Goal: Transaction & Acquisition: Obtain resource

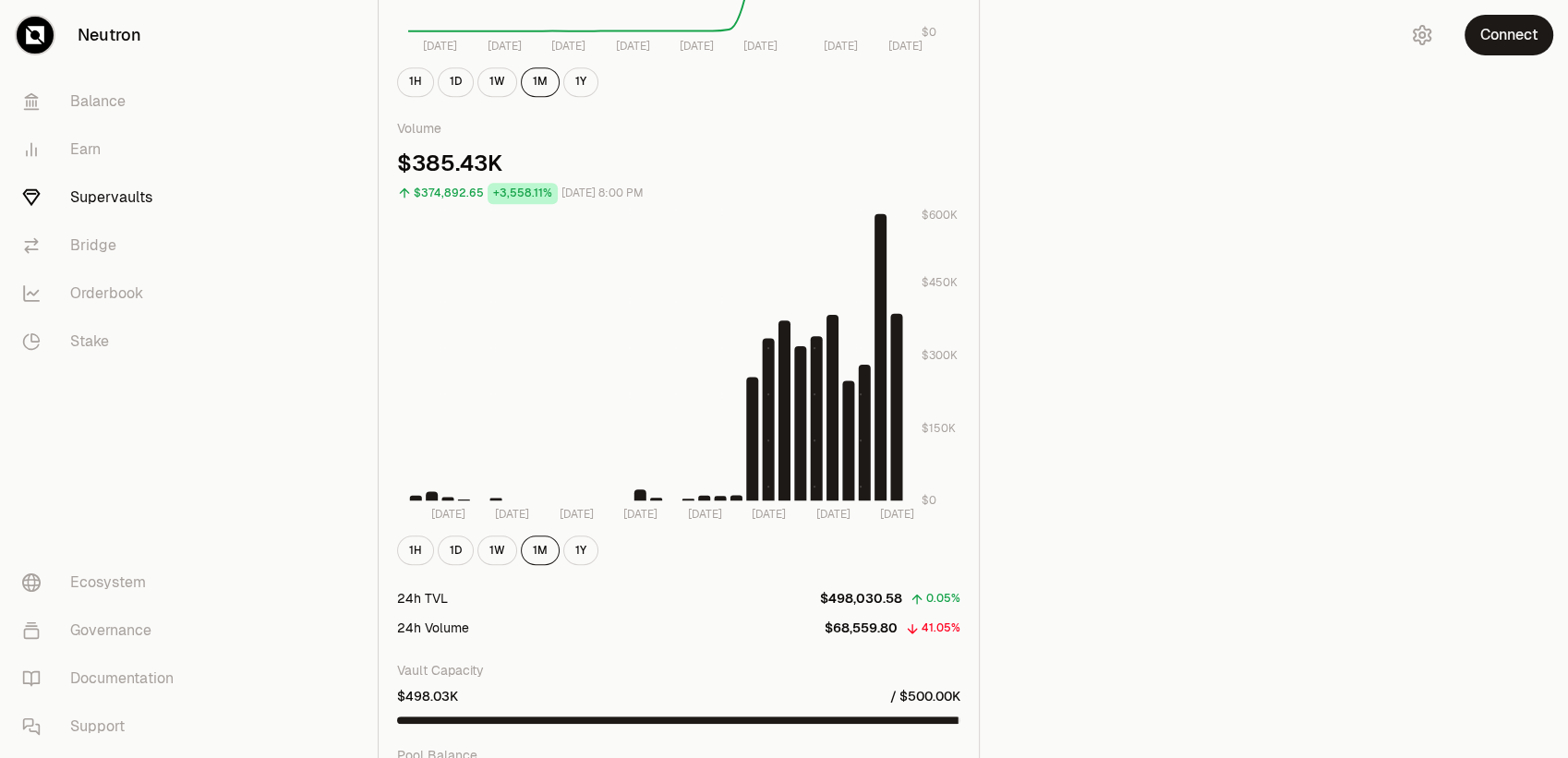
scroll to position [1232, 0]
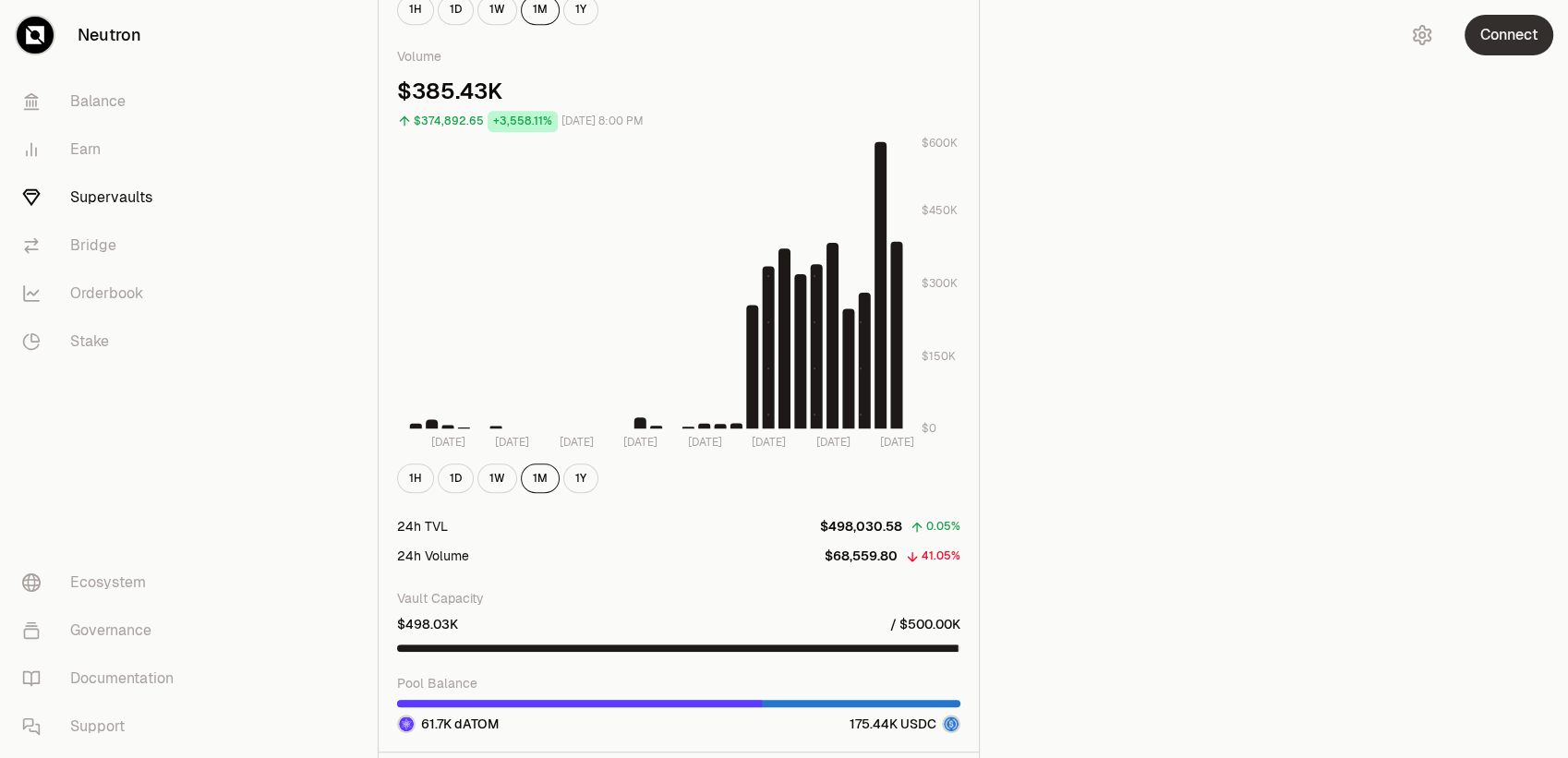
click at [1525, 50] on button "Connect" at bounding box center [1509, 35] width 89 height 41
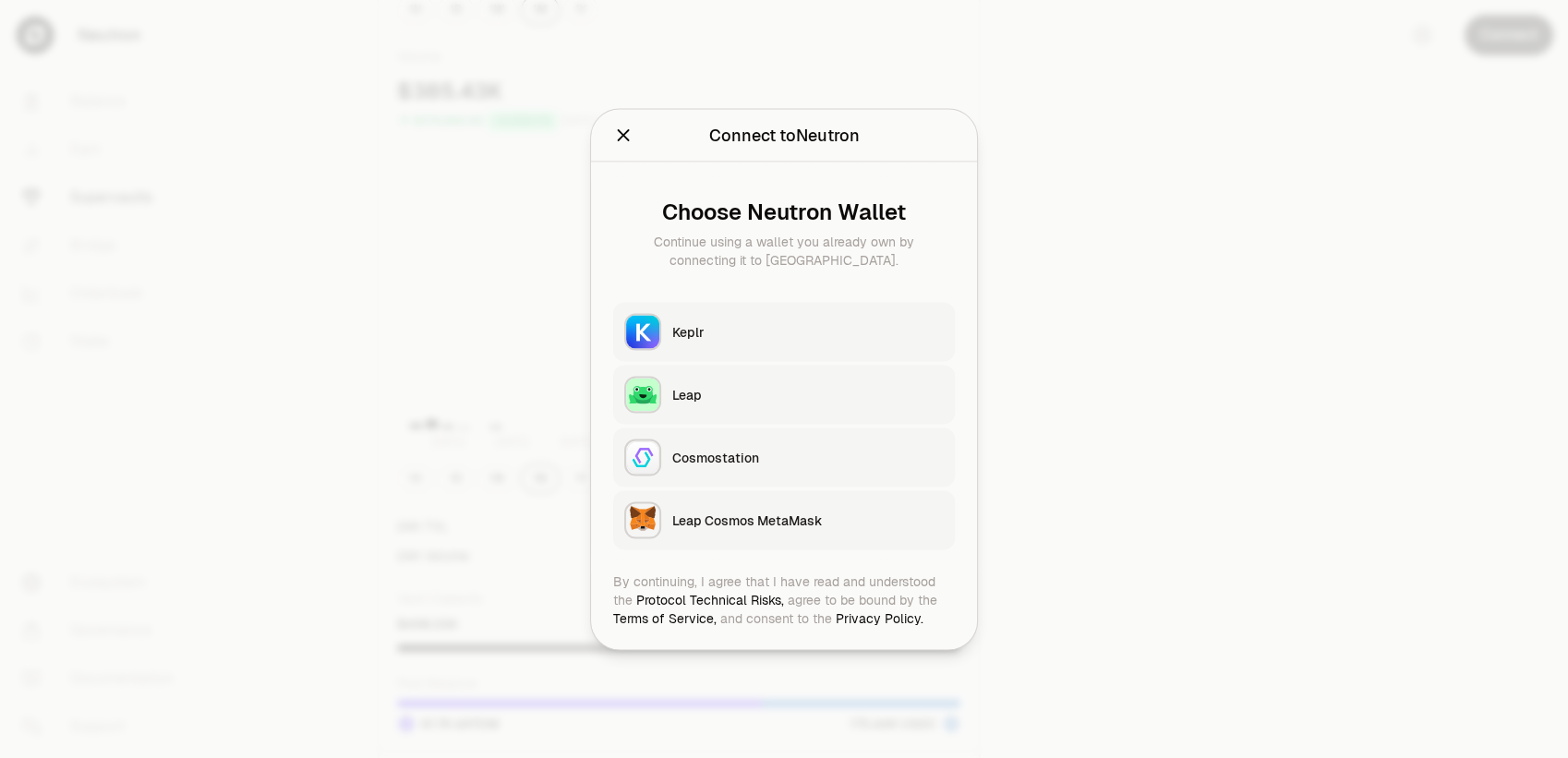
click at [699, 316] on button "Keplr" at bounding box center [784, 331] width 341 height 59
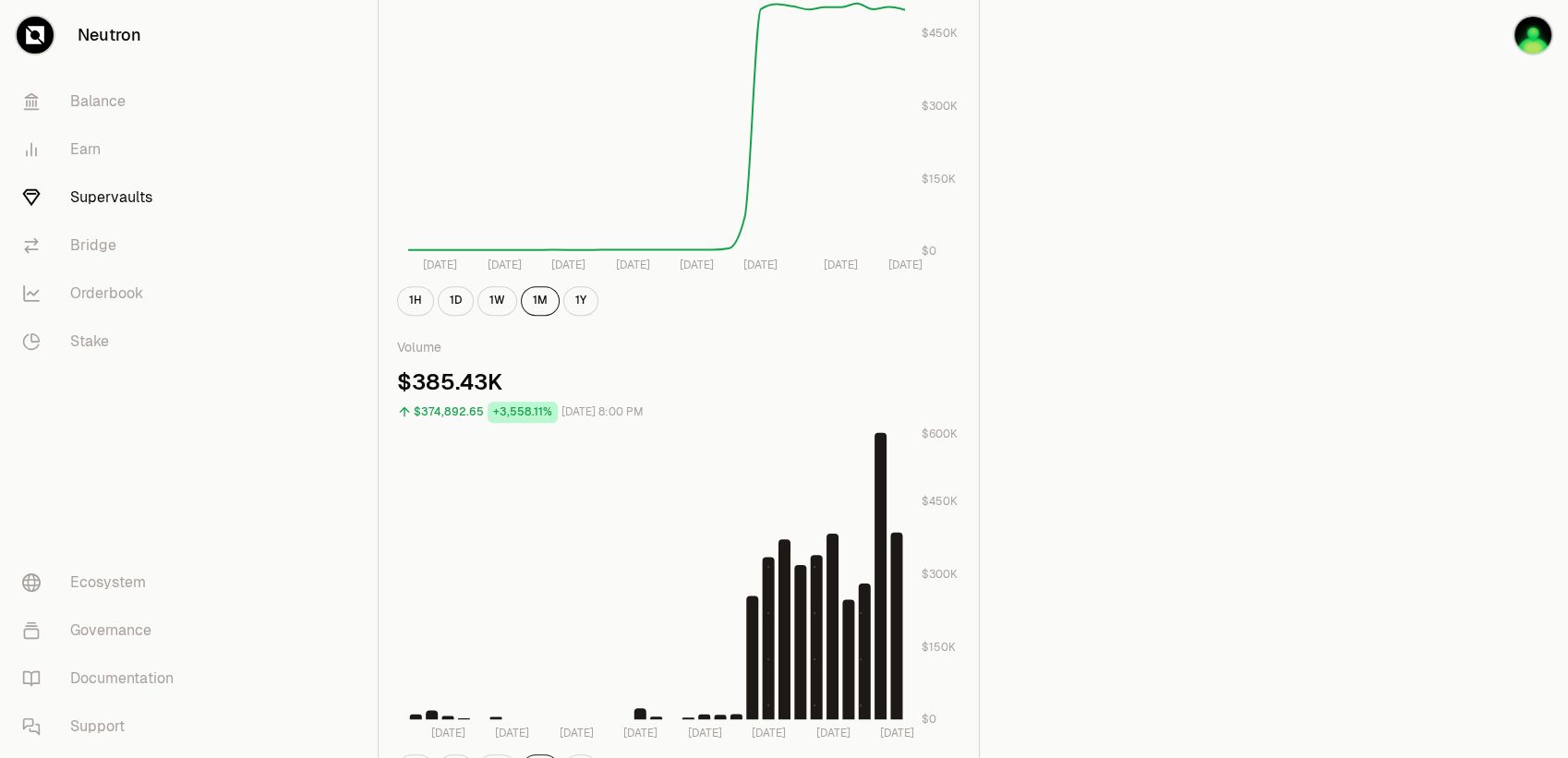
scroll to position [739, 0]
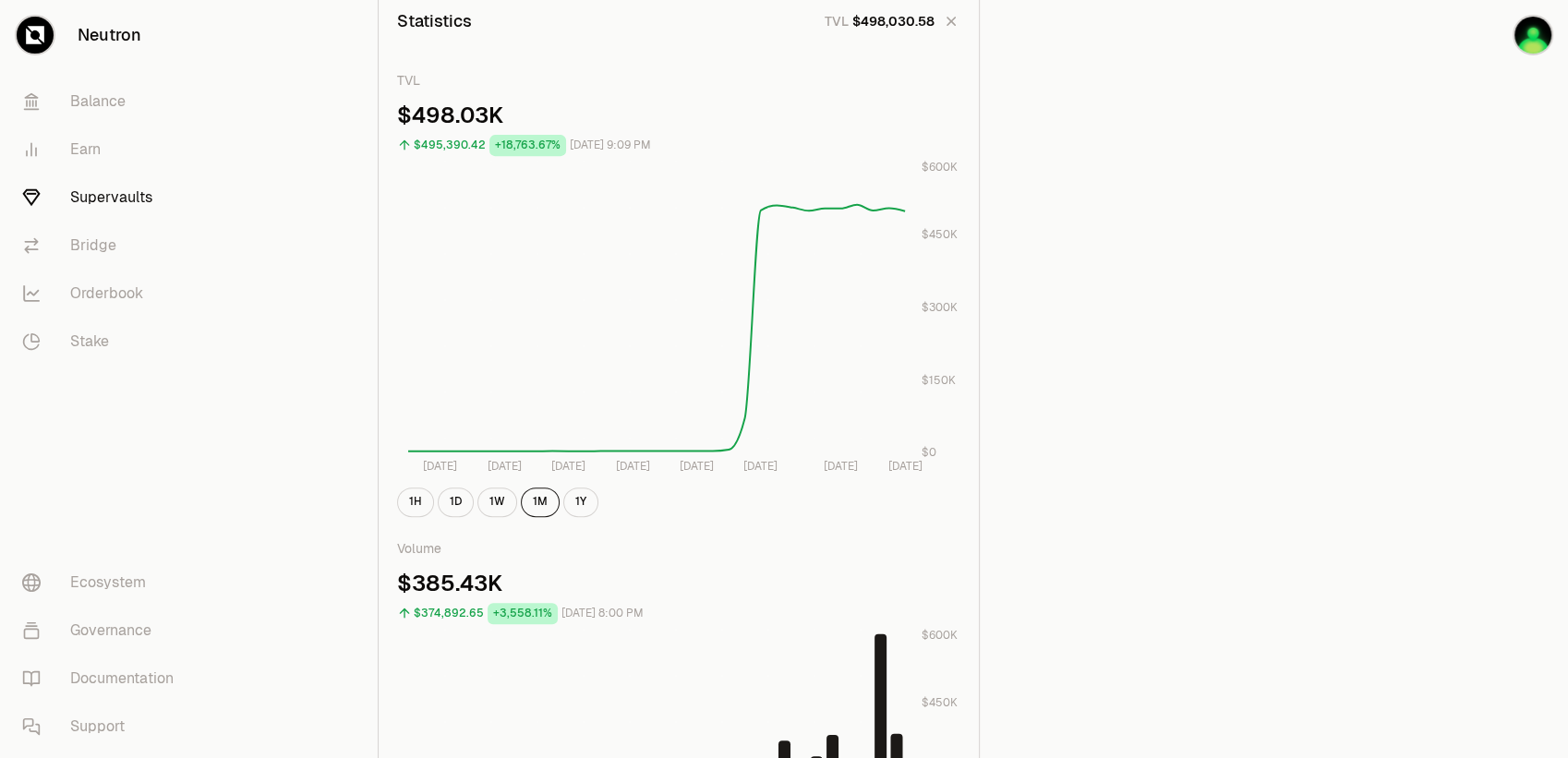
click at [95, 212] on link "Supervaults" at bounding box center [103, 198] width 192 height 48
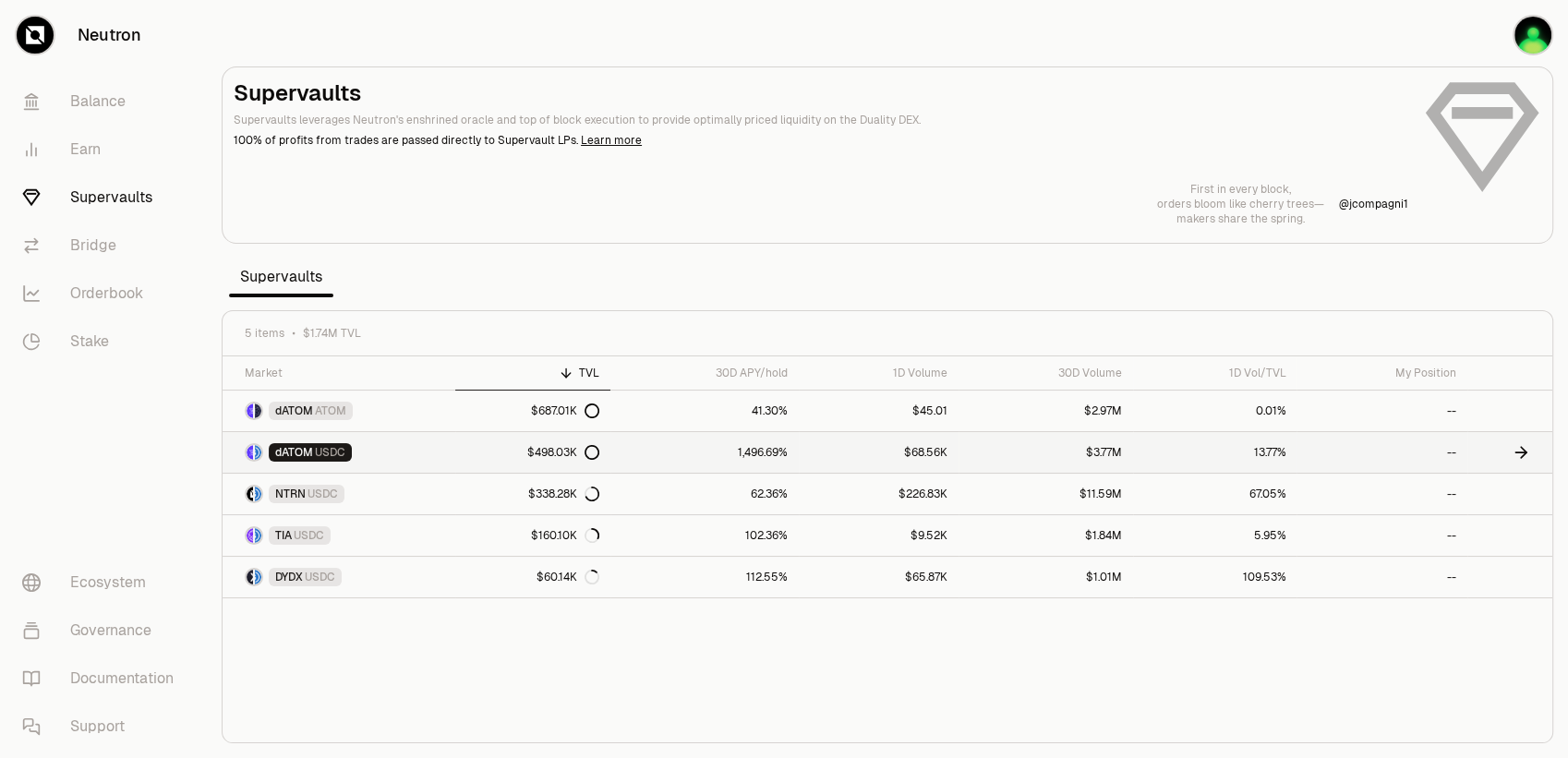
click at [652, 448] on link "1,496.69%" at bounding box center [704, 452] width 188 height 41
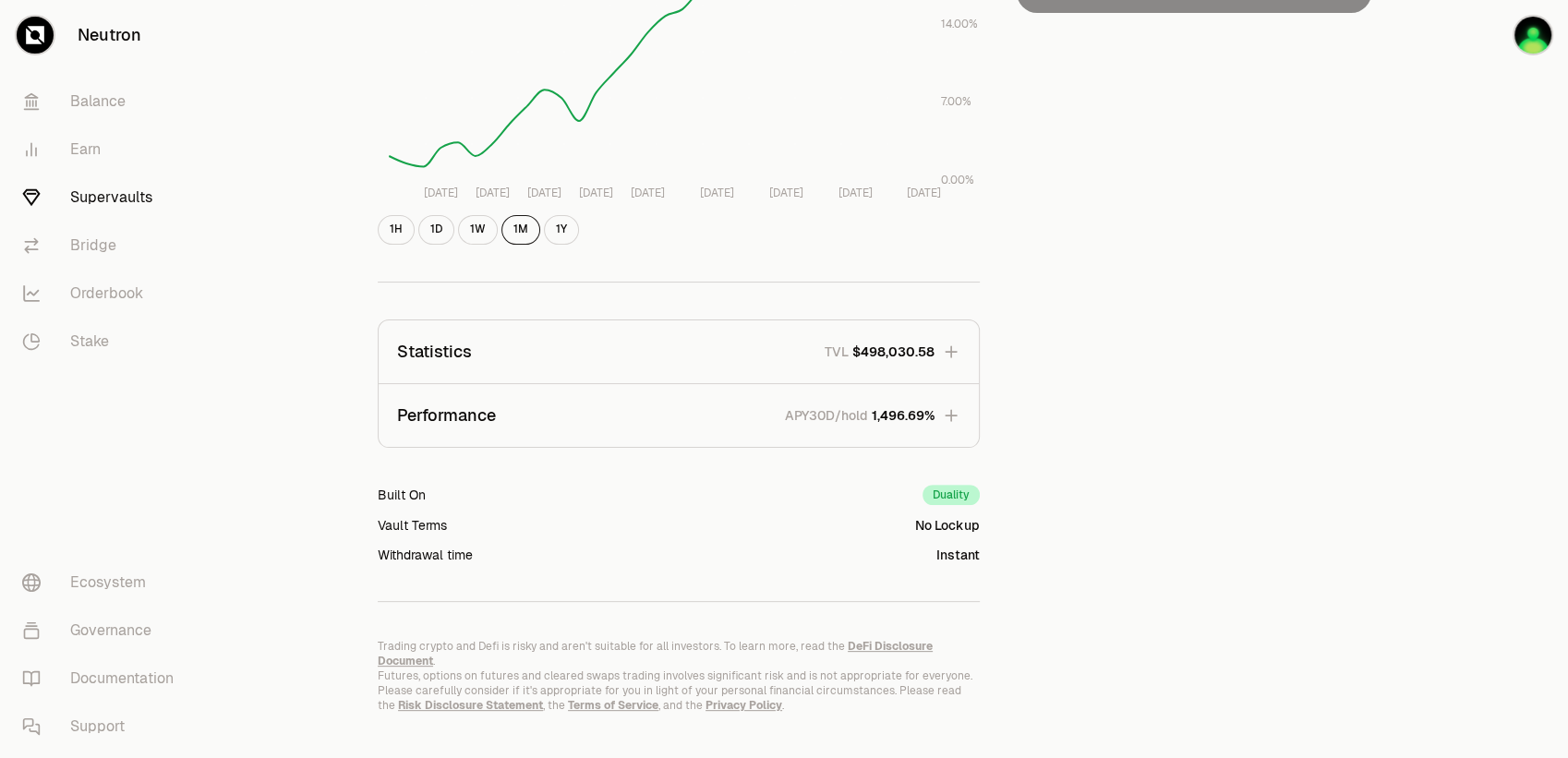
scroll to position [421, 0]
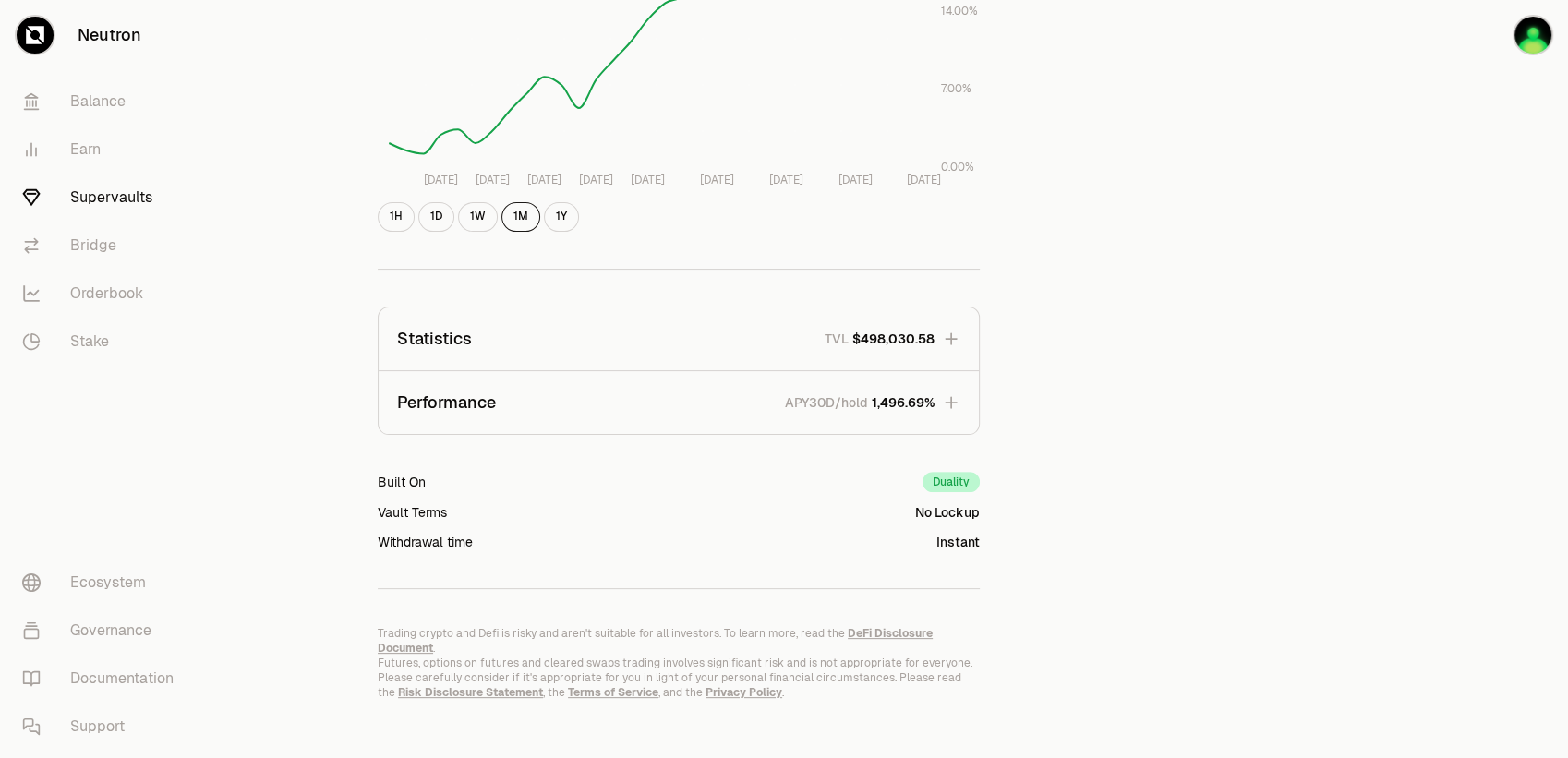
click at [959, 339] on icon "button" at bounding box center [951, 338] width 18 height 18
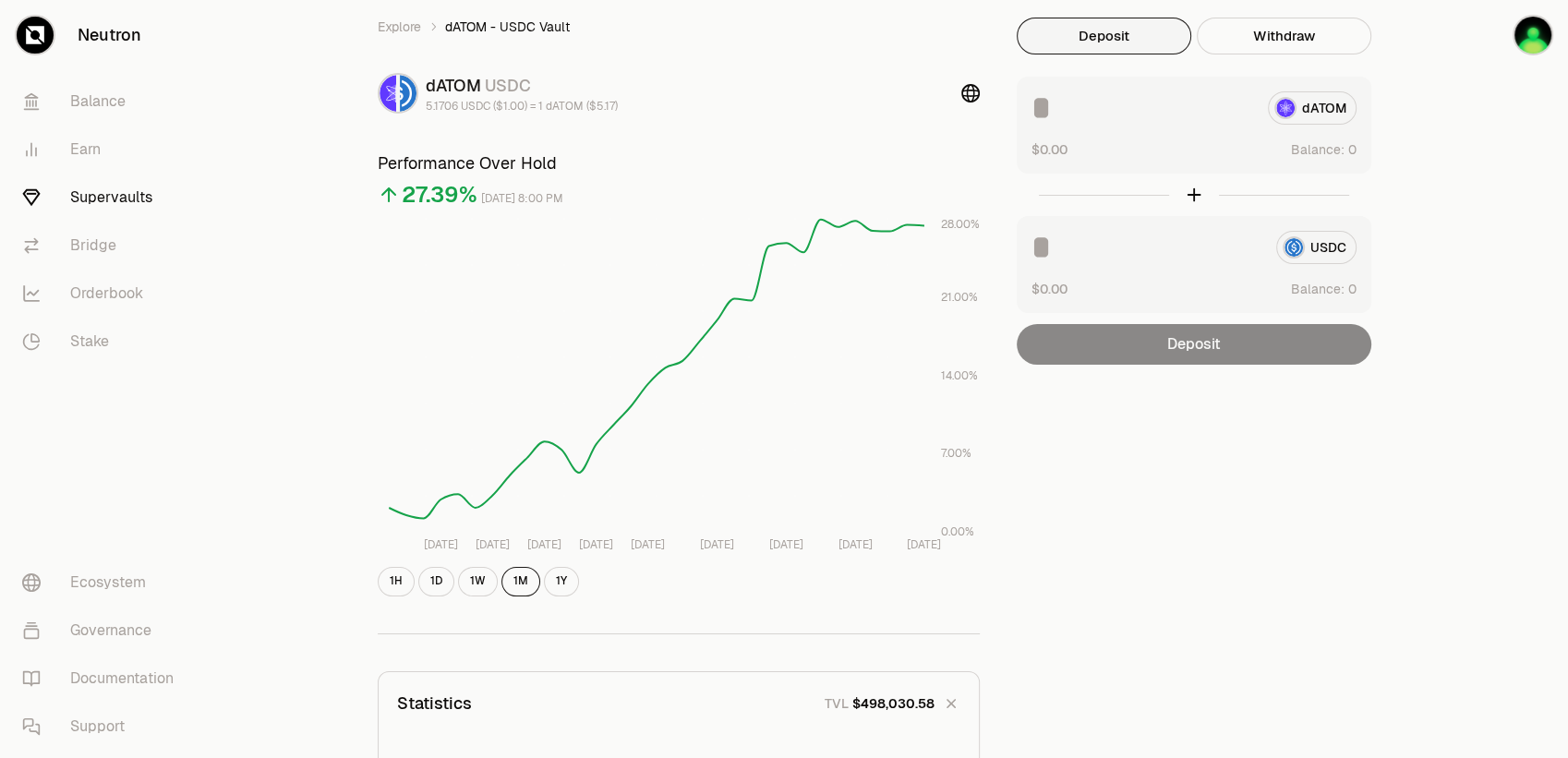
scroll to position [0, 0]
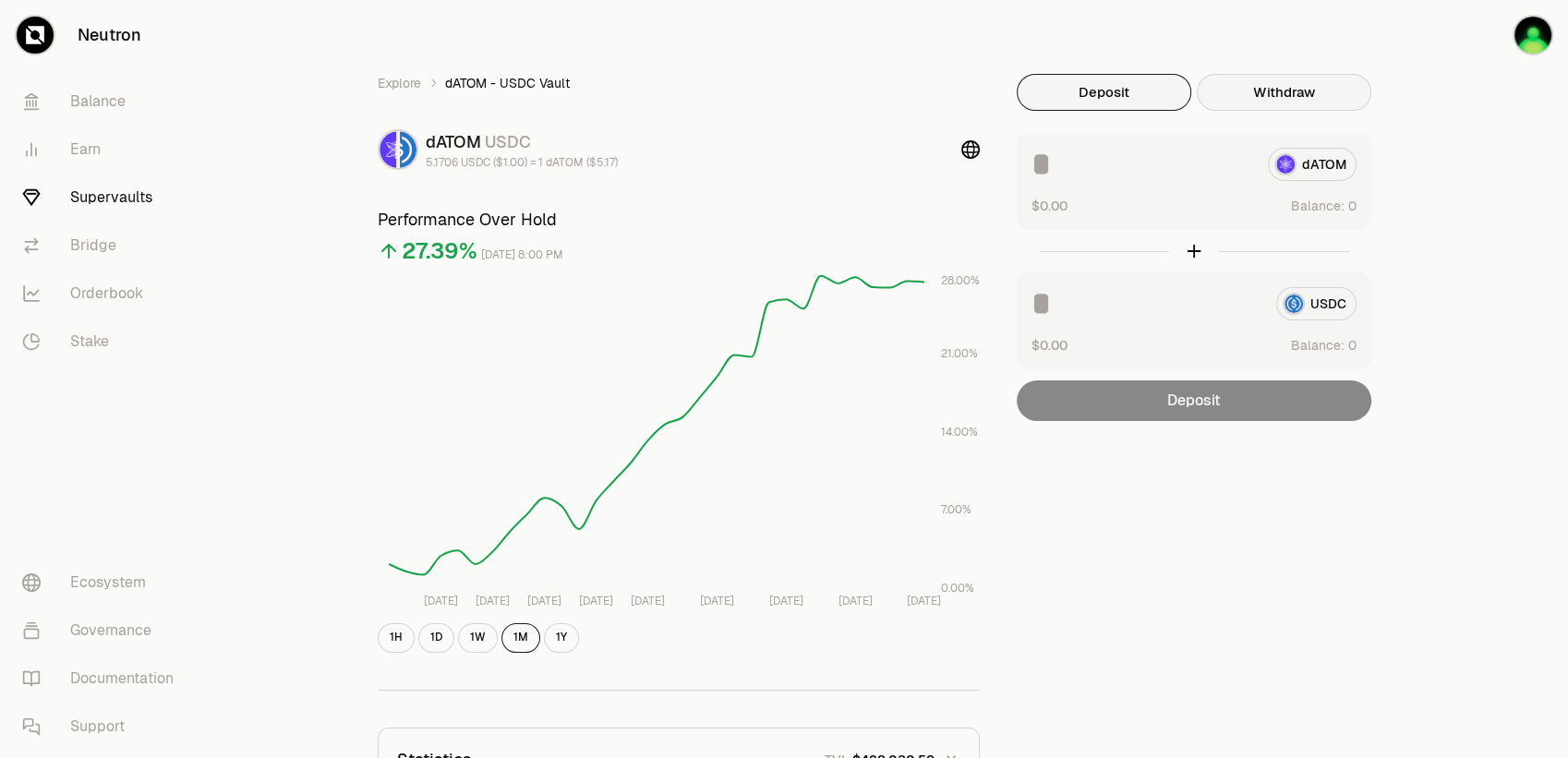
click at [1257, 109] on button "Withdraw" at bounding box center [1284, 93] width 175 height 37
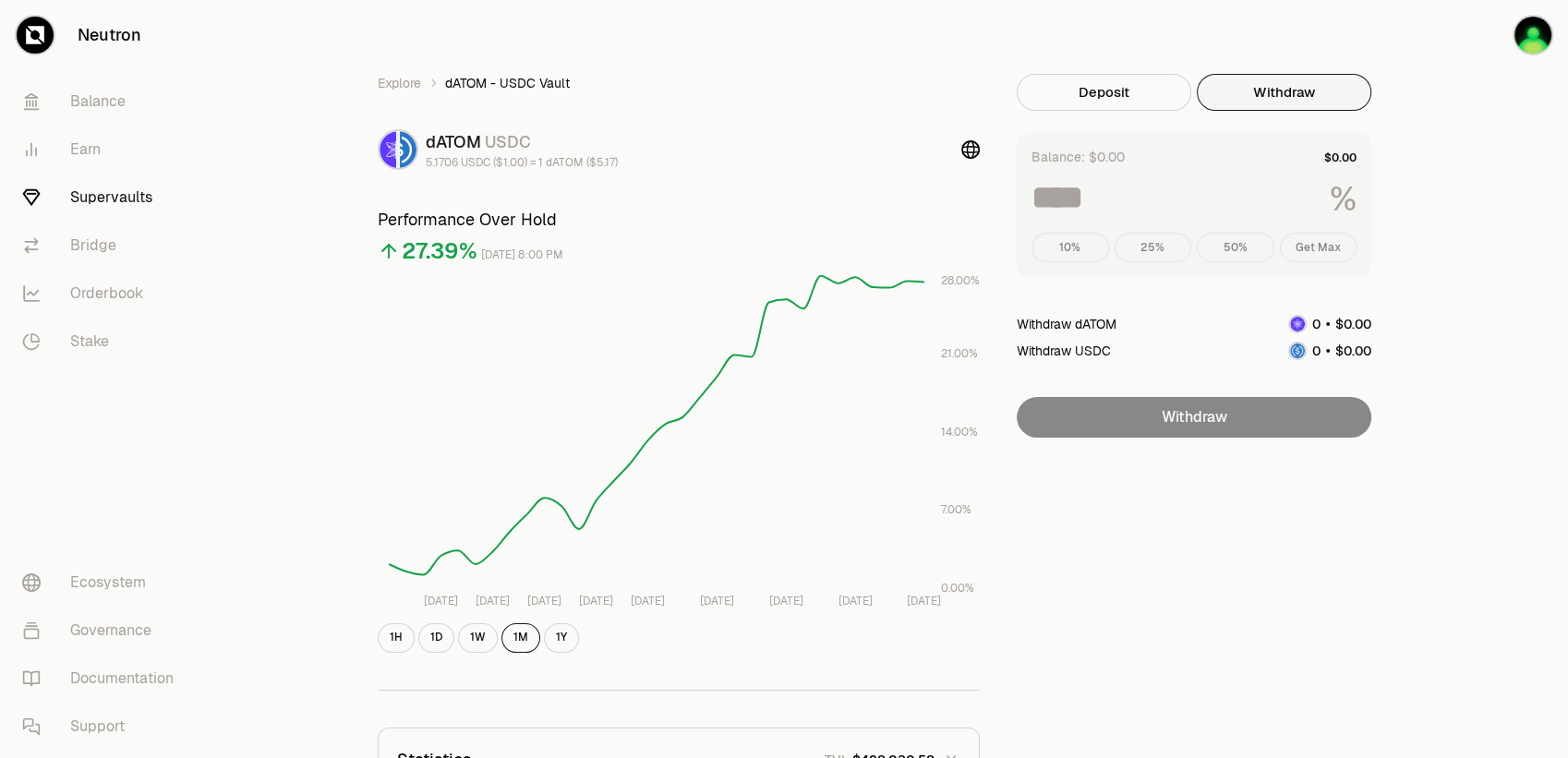
click at [1306, 240] on div "10% 25% 50% Get Max" at bounding box center [1194, 247] width 325 height 30
click at [1537, 29] on img "button" at bounding box center [1533, 35] width 37 height 37
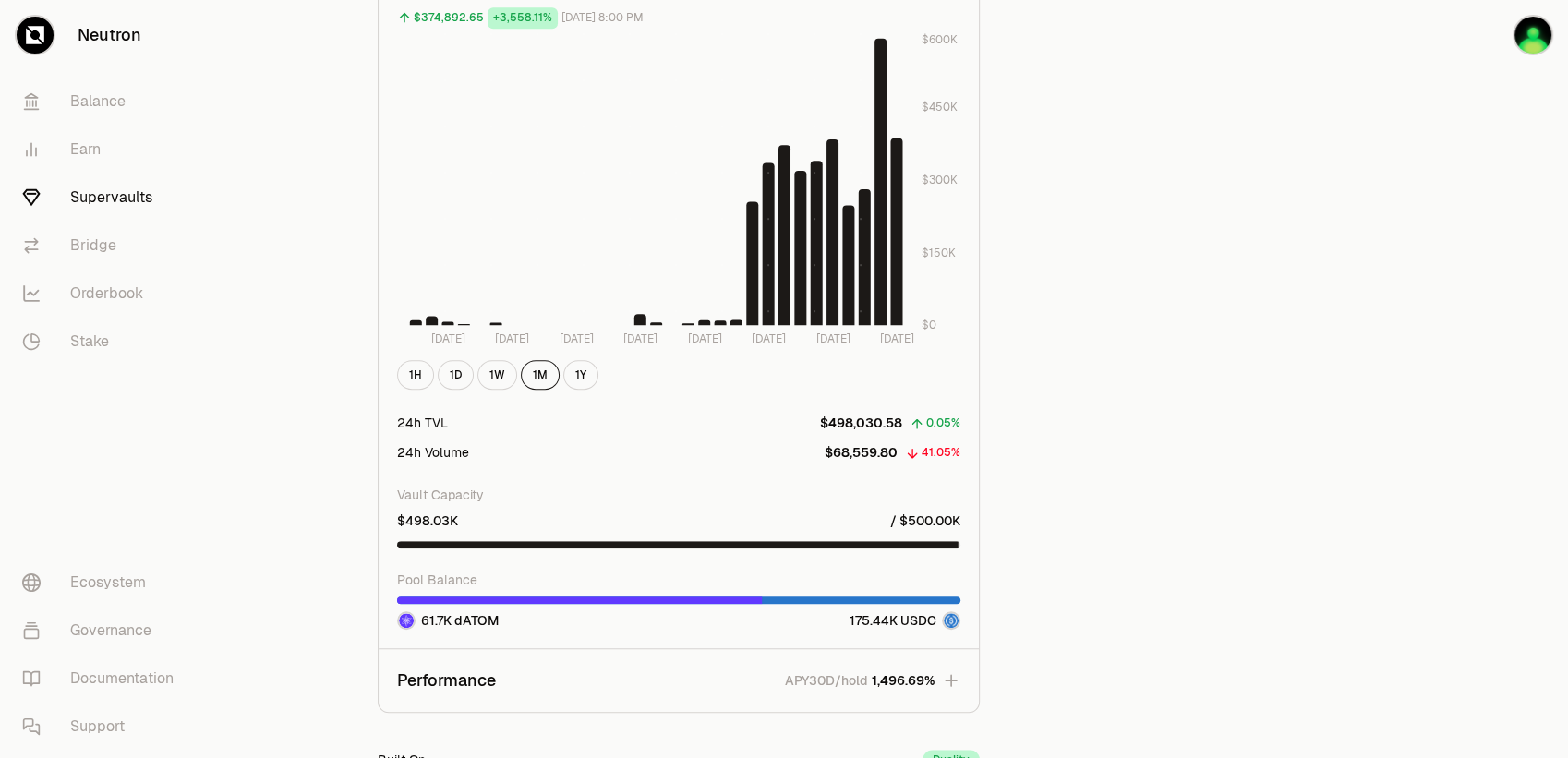
scroll to position [1354, 0]
